Goal: Answer question/provide support: Share knowledge or assist other users

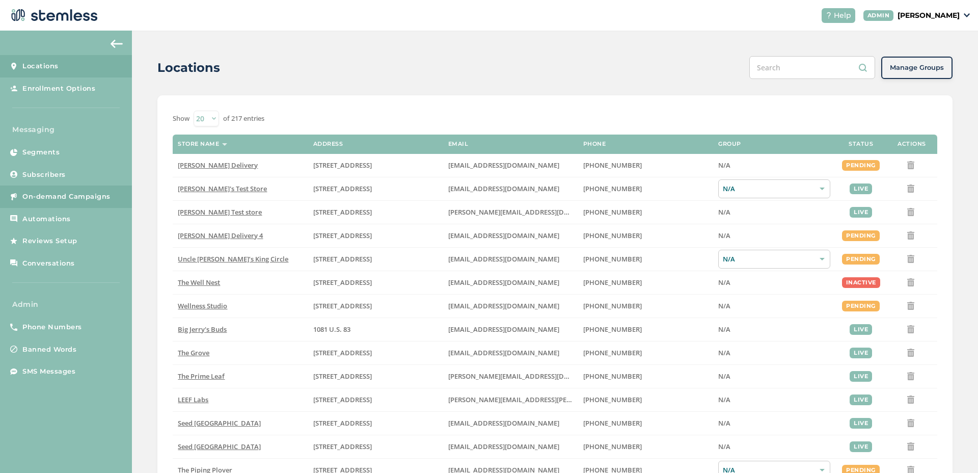
click at [74, 193] on span "On-demand Campaigns" at bounding box center [66, 197] width 88 height 10
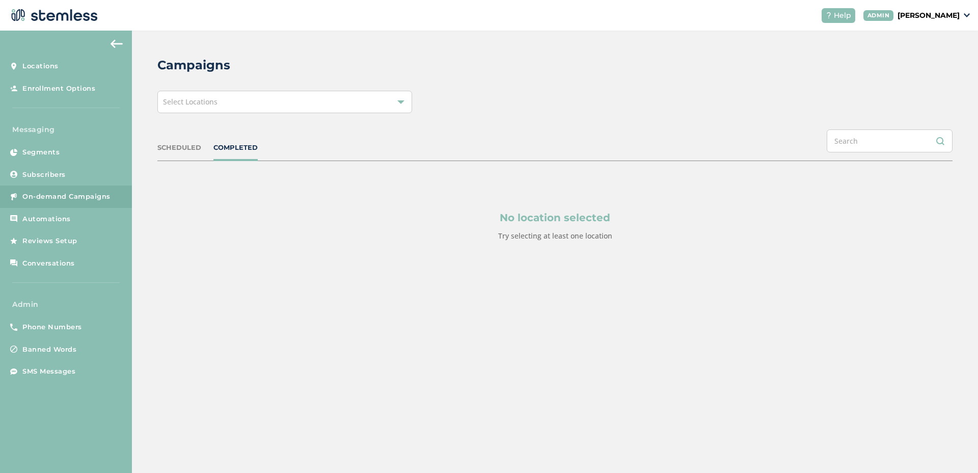
click at [206, 106] on div "Select Locations" at bounding box center [284, 102] width 255 height 22
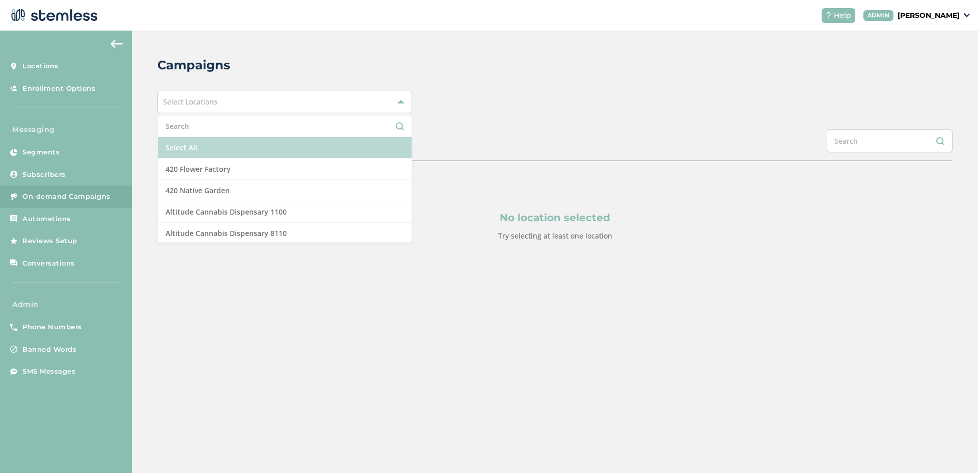
click at [180, 147] on li "Select All" at bounding box center [285, 147] width 254 height 21
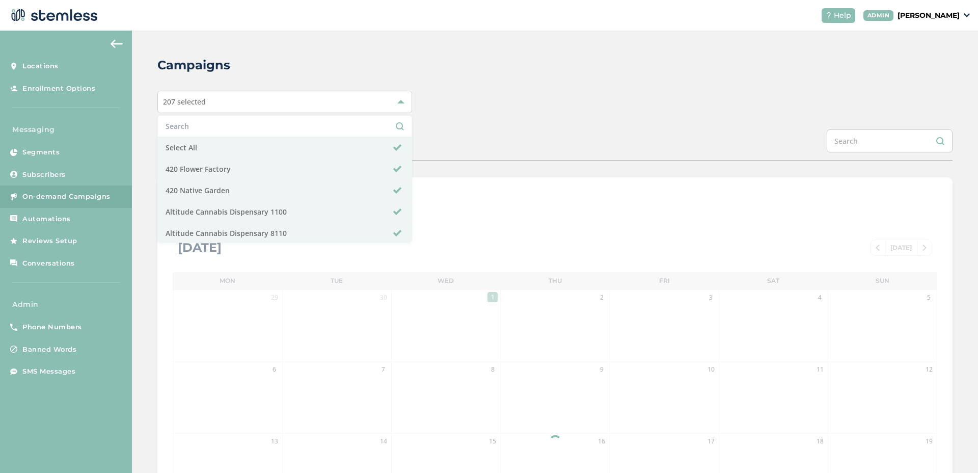
click at [143, 145] on div "Campaigns 207 selected Select All 420 Flower Factory 420 Native Garden Altitude…" at bounding box center [555, 360] width 846 height 659
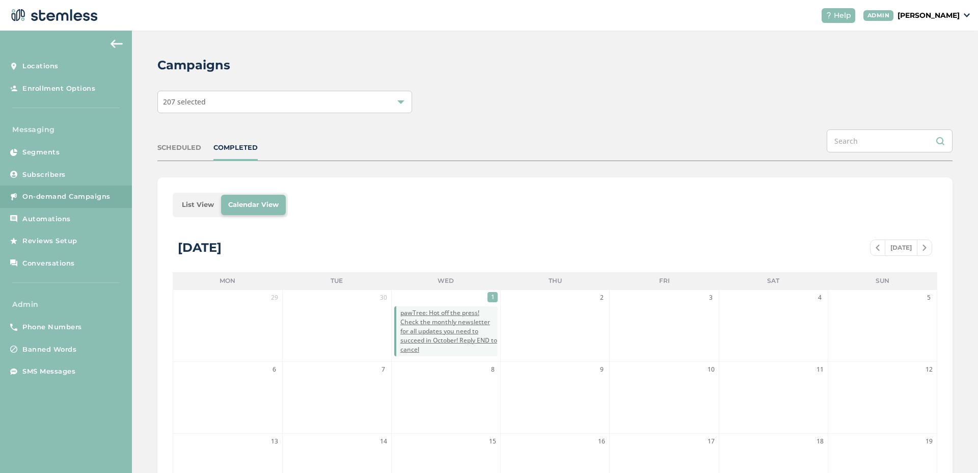
click at [202, 202] on li "List View" at bounding box center [198, 205] width 46 height 20
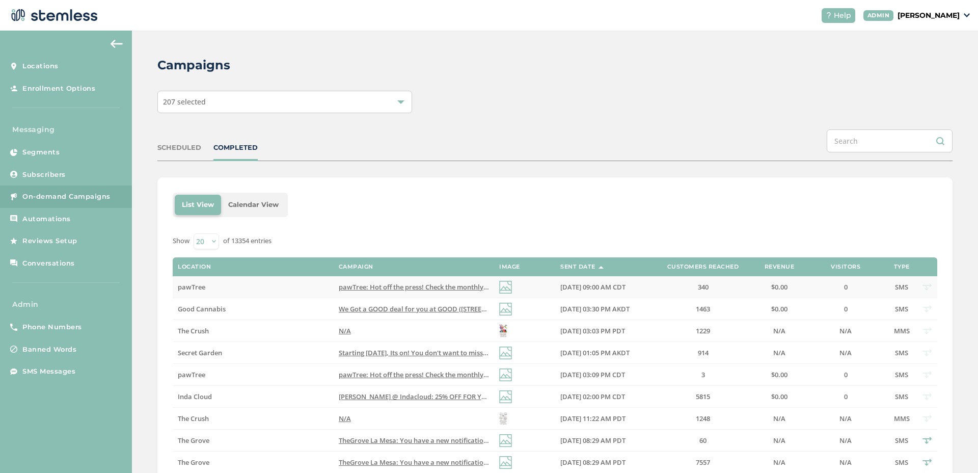
click at [216, 285] on label "pawTree" at bounding box center [253, 287] width 150 height 9
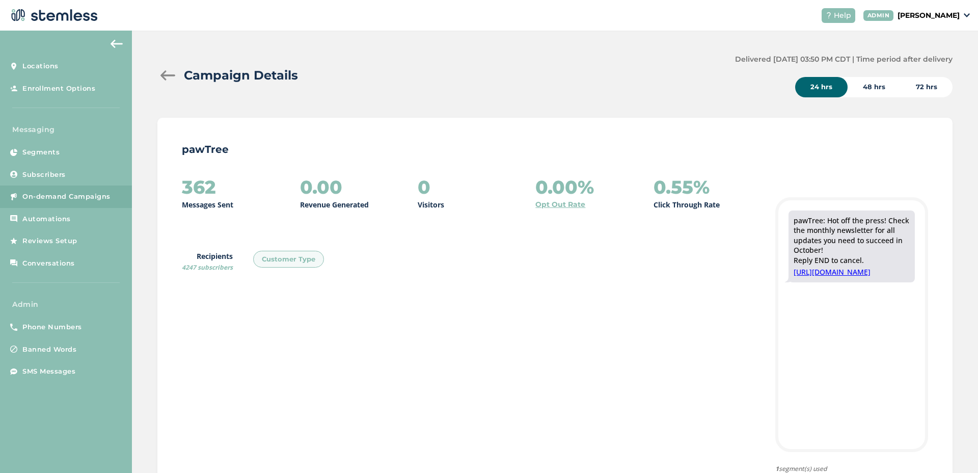
scroll to position [4, 0]
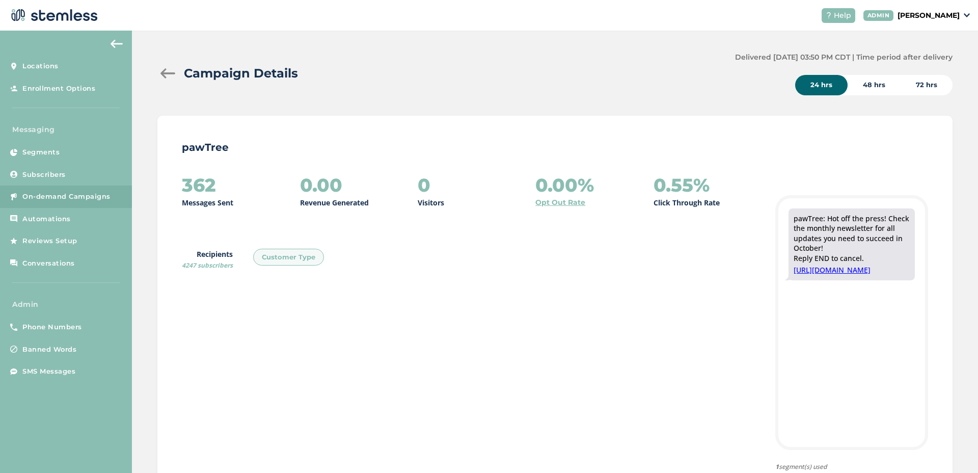
click at [809, 275] on link "[URL][DOMAIN_NAME]" at bounding box center [852, 270] width 116 height 10
click at [168, 72] on div at bounding box center [167, 73] width 20 height 10
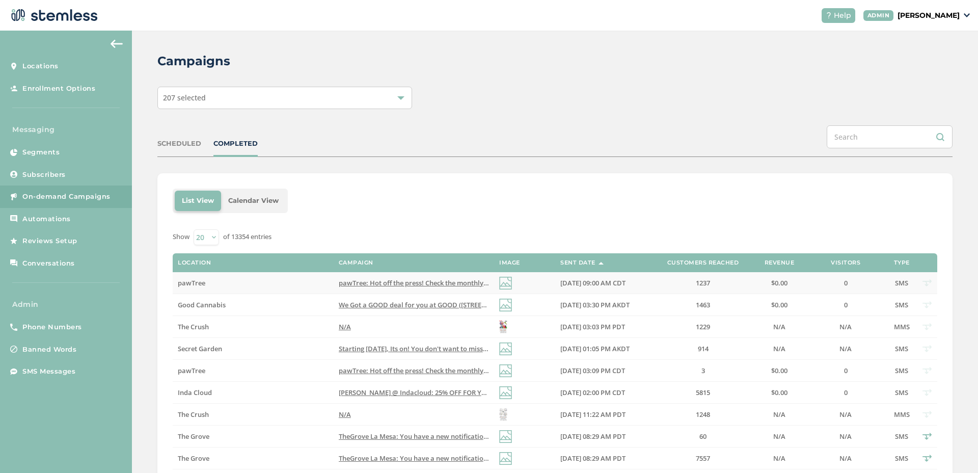
click at [411, 283] on span "pawTree: Hot off the press! Check the monthly newsletter for all updates you ne…" at bounding box center [535, 282] width 392 height 9
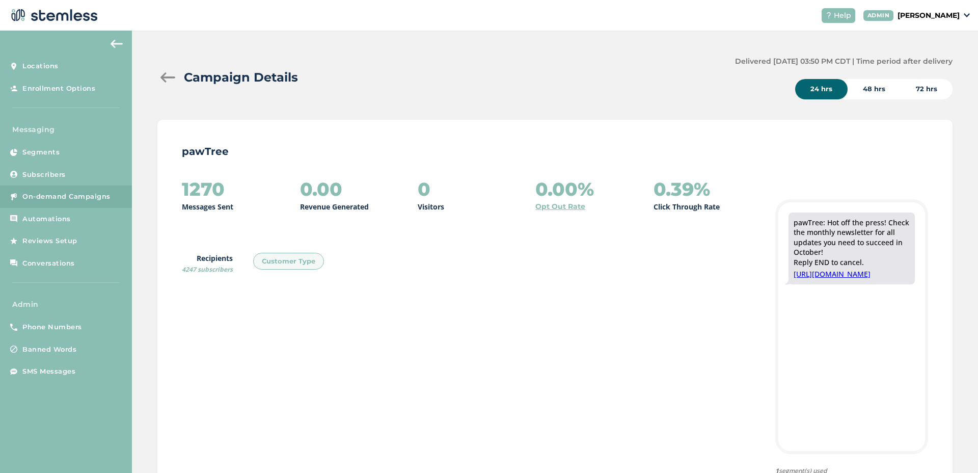
click at [174, 74] on div at bounding box center [167, 77] width 20 height 10
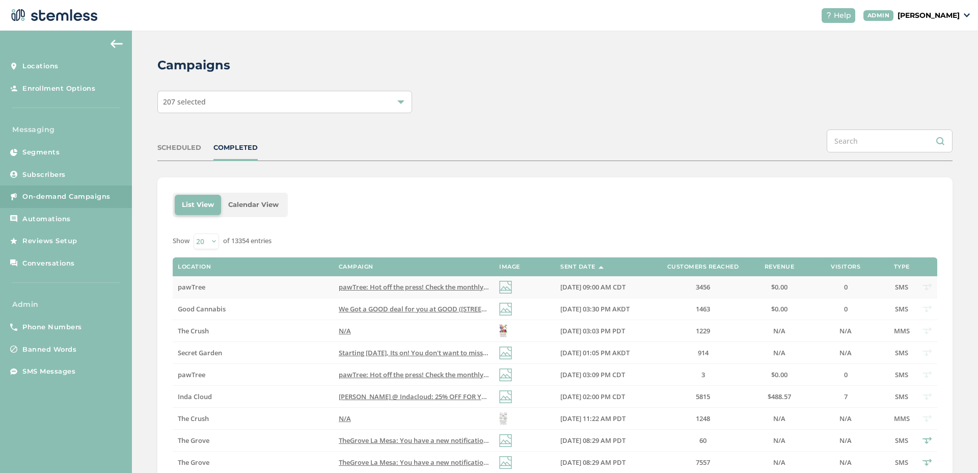
click at [206, 286] on label "pawTree" at bounding box center [253, 287] width 150 height 9
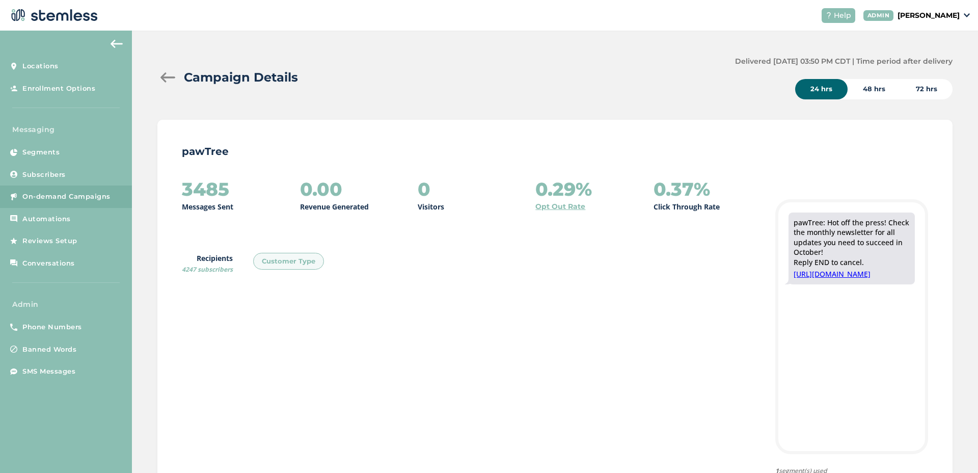
click at [172, 77] on div at bounding box center [167, 77] width 20 height 10
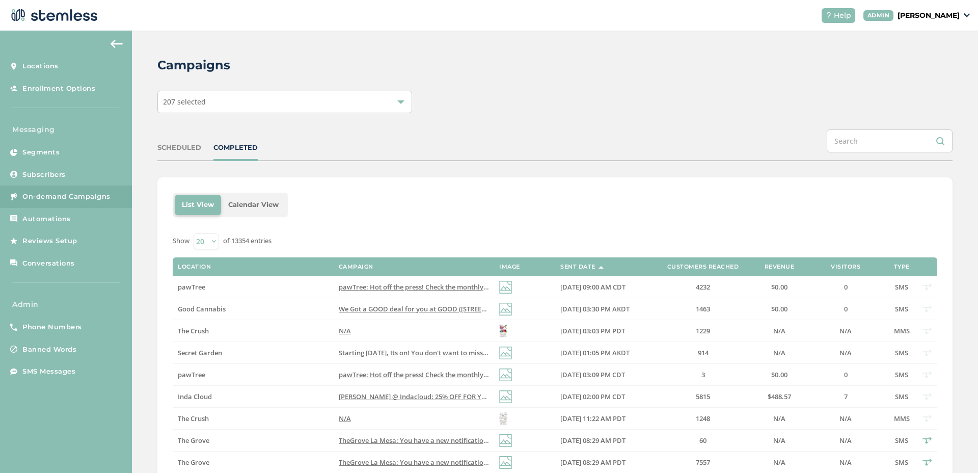
click at [291, 285] on label "pawTree" at bounding box center [253, 287] width 150 height 9
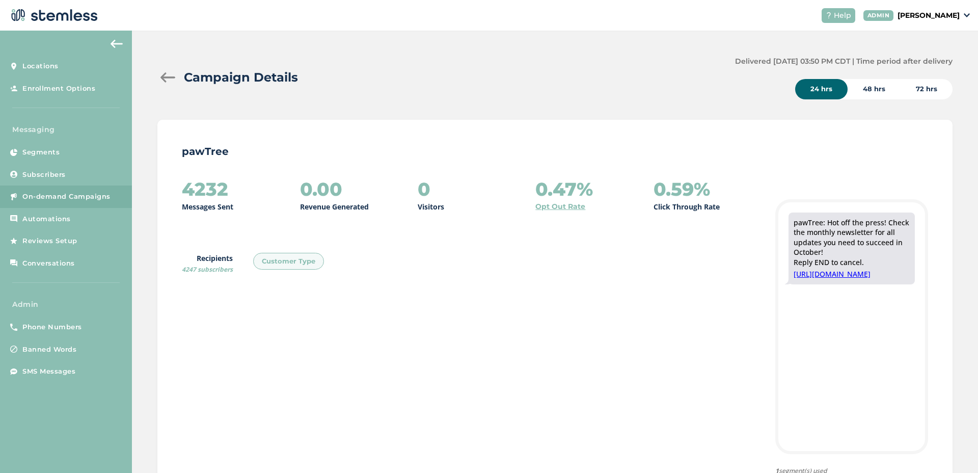
click at [176, 75] on div at bounding box center [167, 77] width 20 height 10
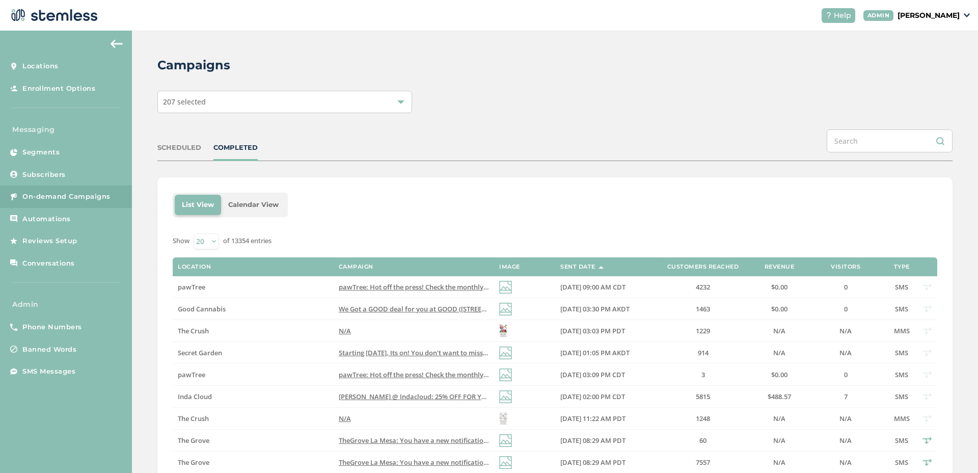
click at [241, 150] on div "COMPLETED" at bounding box center [235, 148] width 44 height 10
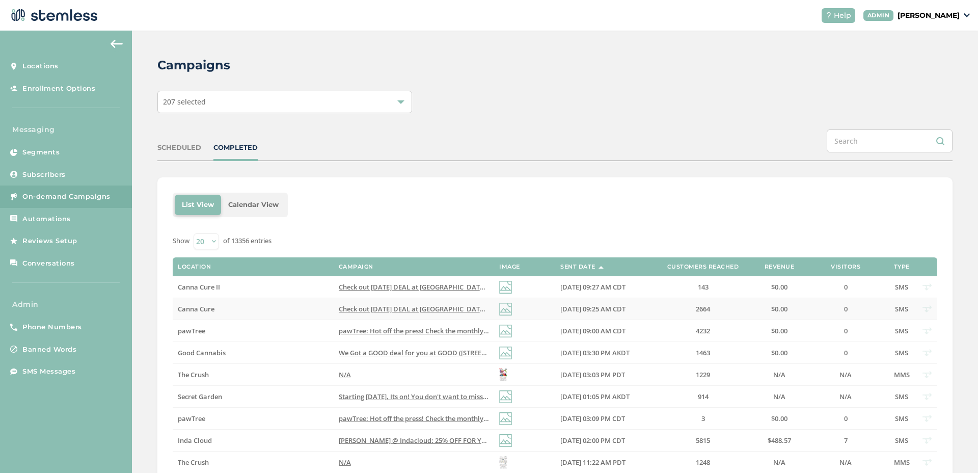
click at [398, 309] on span "Check out [DATE] DEAL at [GEOGRAPHIC_DATA], new location [STREET_ADDRESS] Reply…" at bounding box center [497, 308] width 316 height 9
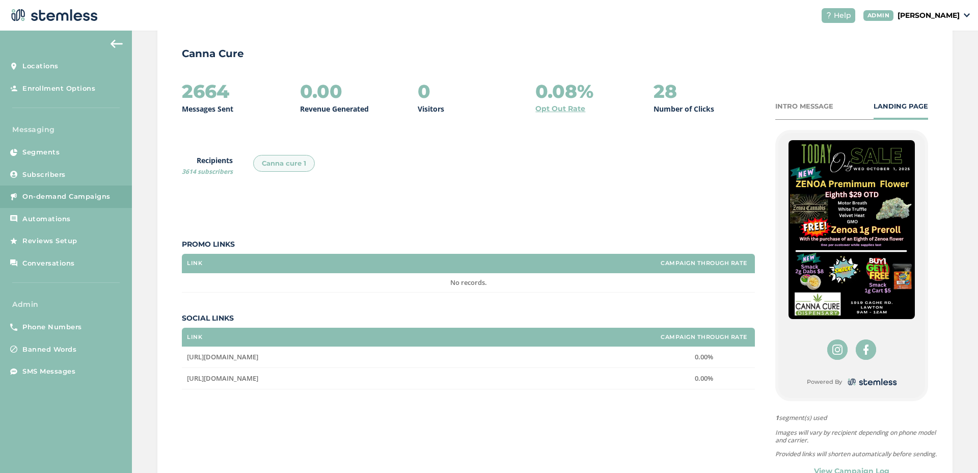
scroll to position [150, 0]
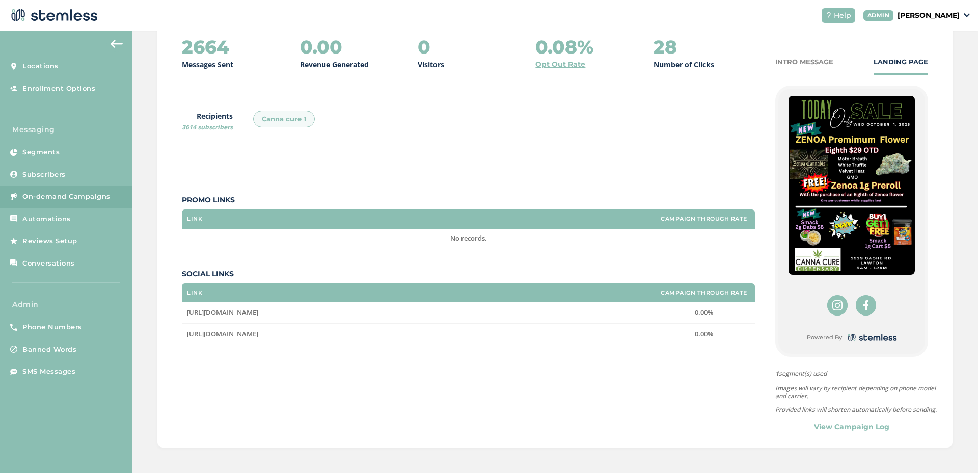
click at [925, 13] on p "[PERSON_NAME]" at bounding box center [929, 15] width 62 height 11
click at [923, 72] on span "Impersonate" at bounding box center [934, 73] width 50 height 10
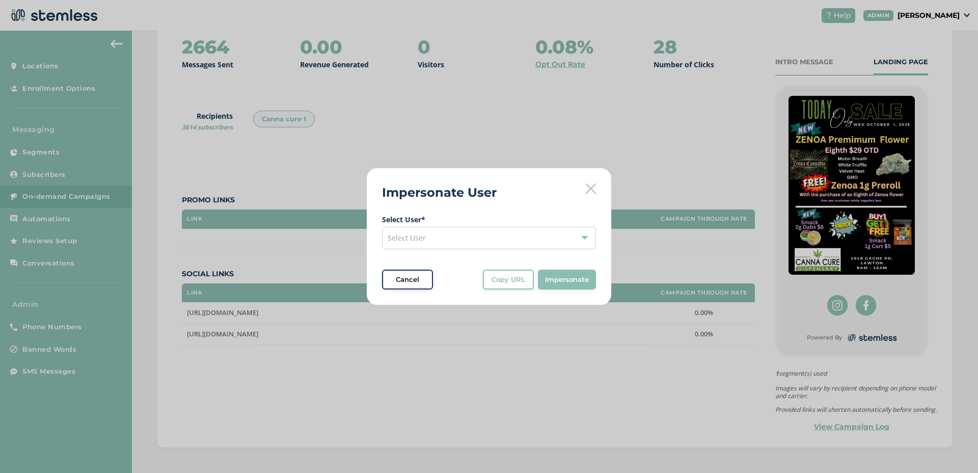
click at [530, 243] on div "Select User" at bounding box center [489, 238] width 214 height 22
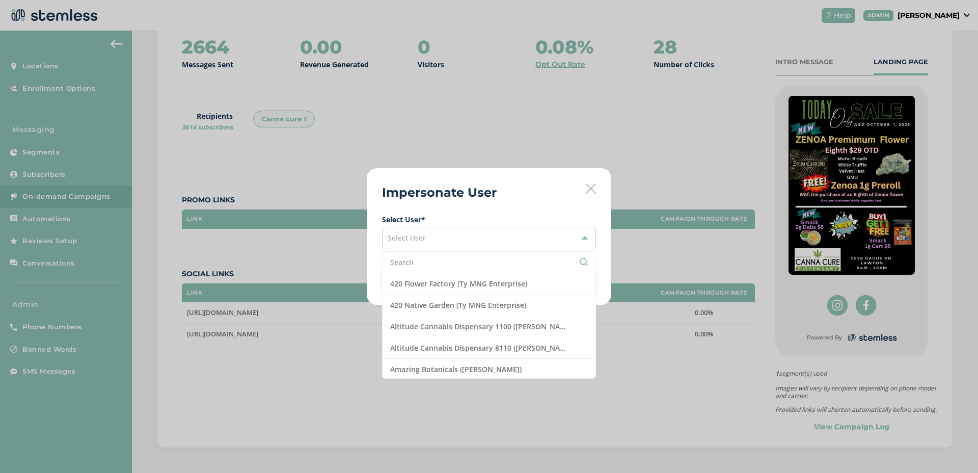
click at [488, 267] on input "text" at bounding box center [489, 262] width 198 height 11
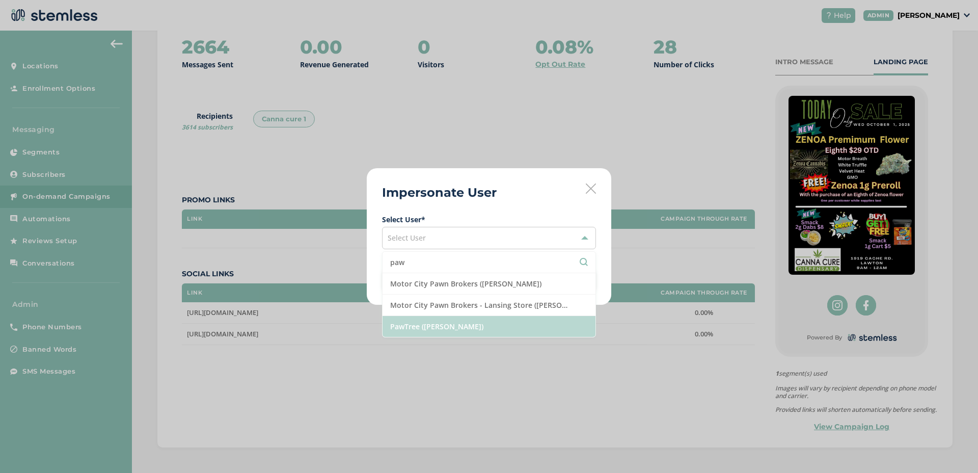
type input "paw"
click at [442, 319] on li "PawTree ([PERSON_NAME])" at bounding box center [489, 326] width 213 height 21
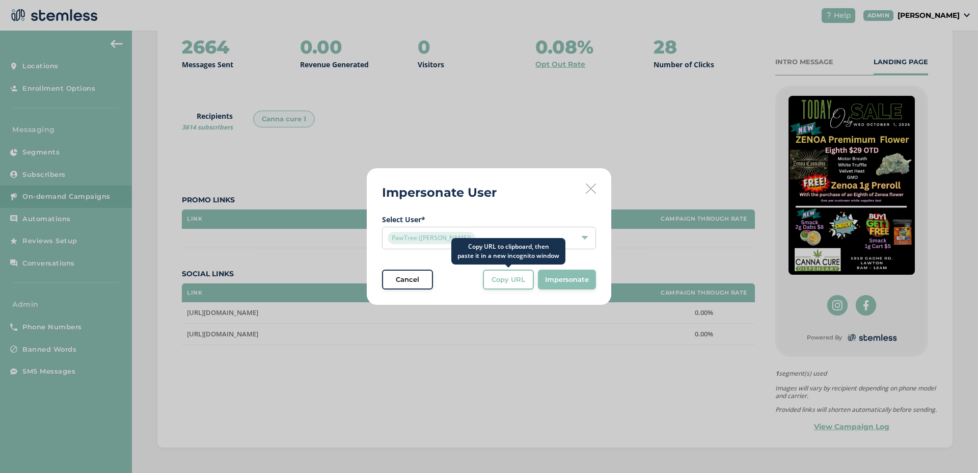
click at [503, 287] on button "Copy URL" at bounding box center [508, 280] width 51 height 20
click at [516, 232] on div "PawTree ([PERSON_NAME])" at bounding box center [484, 238] width 193 height 12
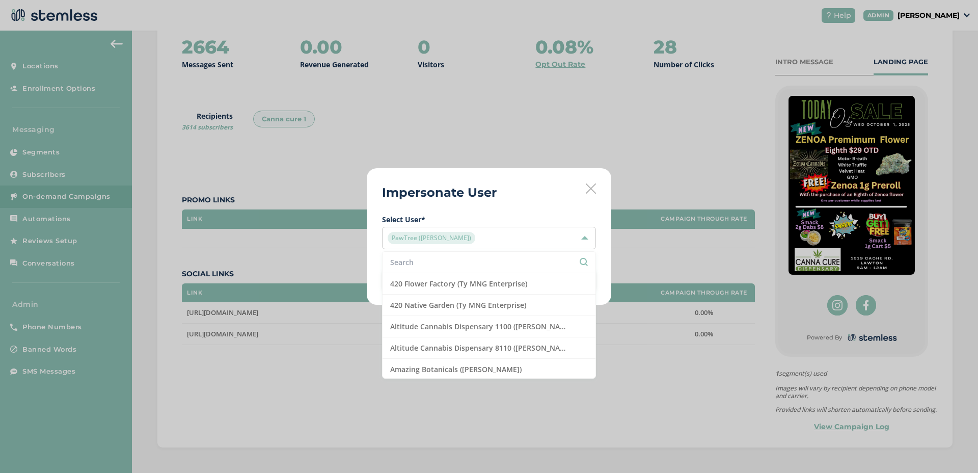
click at [471, 263] on input "text" at bounding box center [489, 262] width 198 height 11
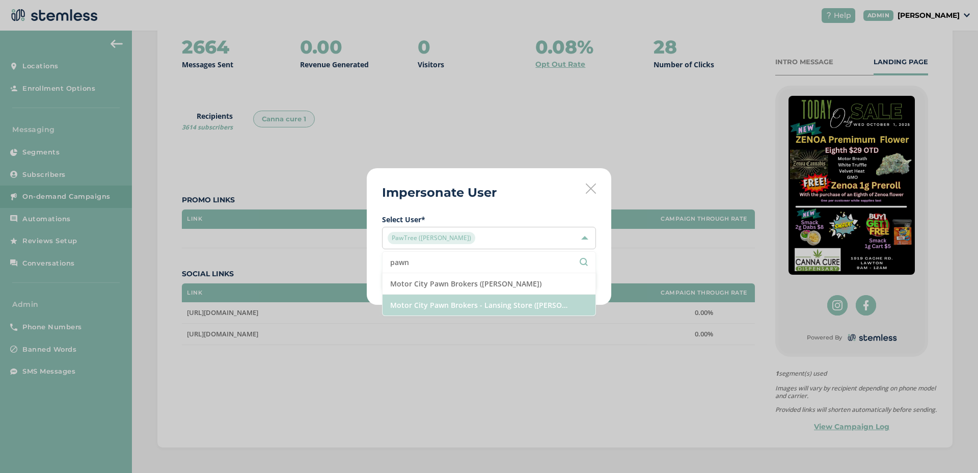
type input "pawn"
click at [469, 304] on li "Motor City Pawn Brokers - Lansing Store ([PERSON_NAME])" at bounding box center [489, 304] width 213 height 21
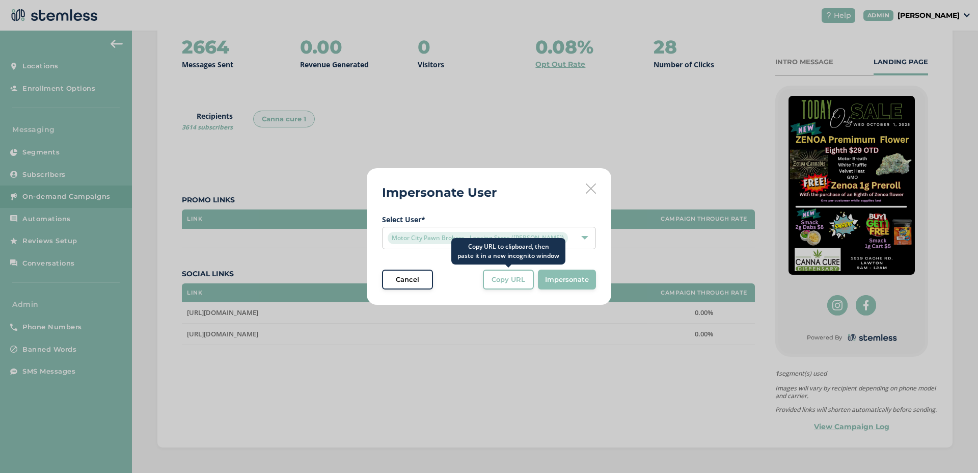
click at [500, 278] on span "Copy URL" at bounding box center [509, 280] width 34 height 10
